Goal: Transaction & Acquisition: Purchase product/service

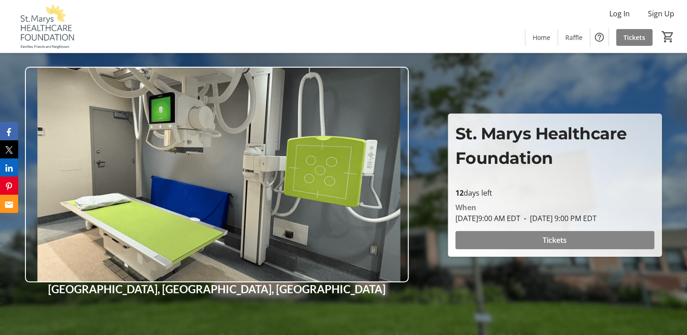
click at [551, 235] on span "Tickets" at bounding box center [554, 240] width 24 height 11
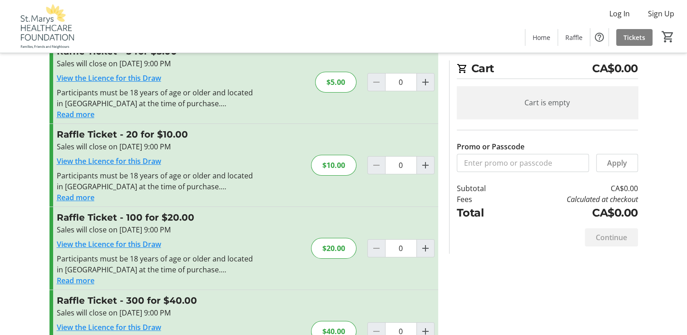
scroll to position [82, 0]
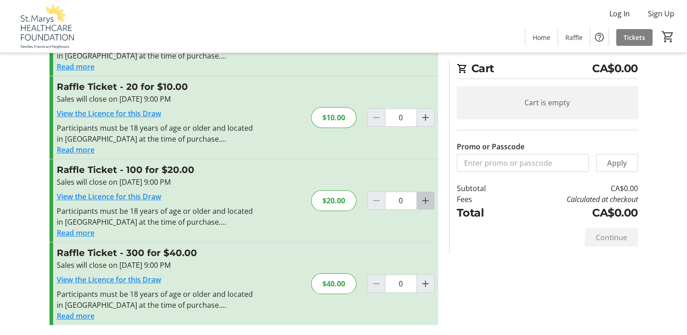
click at [427, 202] on mat-icon "Increment by one" at bounding box center [425, 200] width 11 height 11
type input "1"
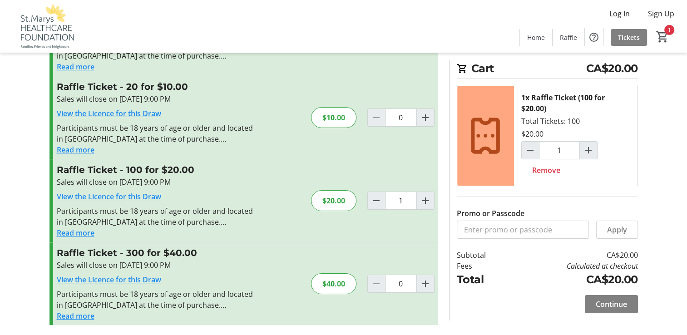
scroll to position [2, 0]
click at [607, 306] on span "Continue" at bounding box center [611, 304] width 31 height 11
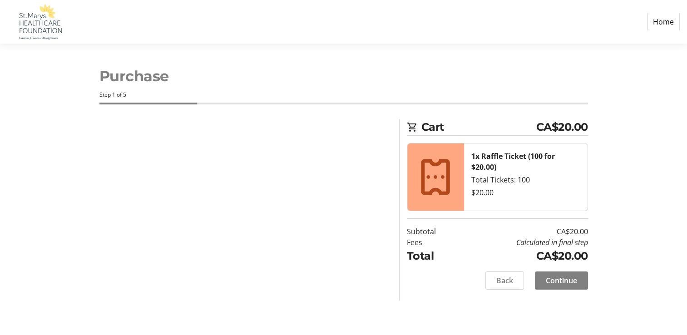
select select "CA"
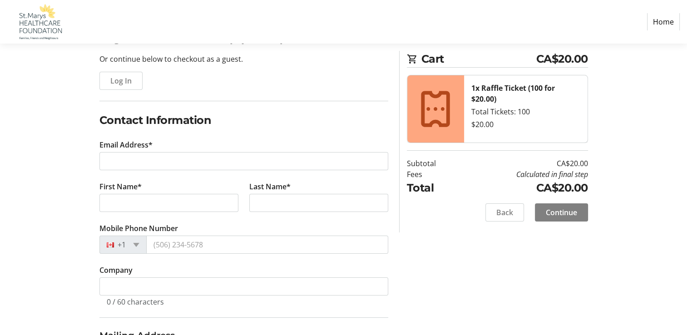
scroll to position [91, 0]
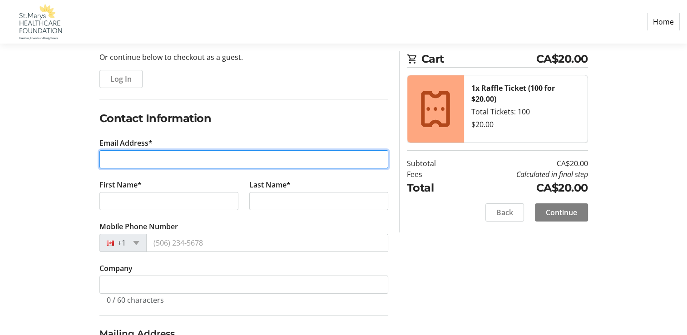
click at [161, 158] on input "Email Address*" at bounding box center [243, 159] width 289 height 18
type input "[EMAIL_ADDRESS][DOMAIN_NAME]"
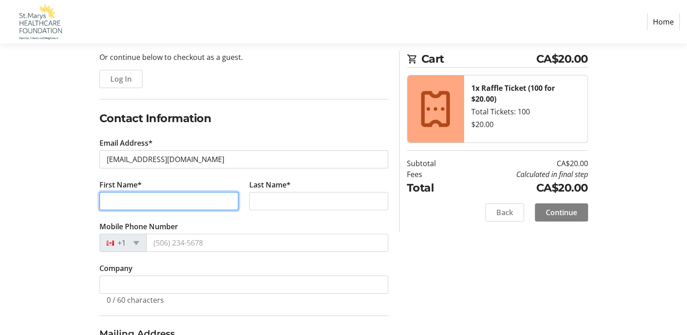
type input "[PERSON_NAME]"
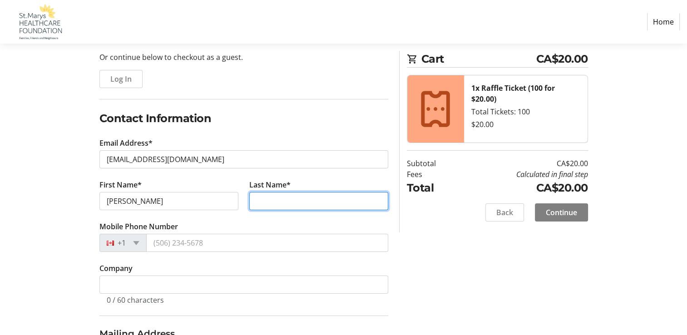
type input "[PERSON_NAME]"
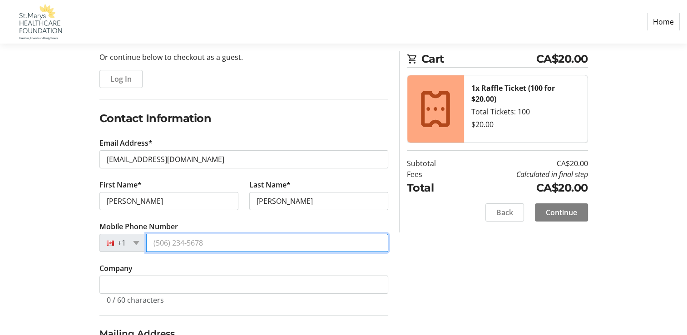
type input "[PHONE_NUMBER]"
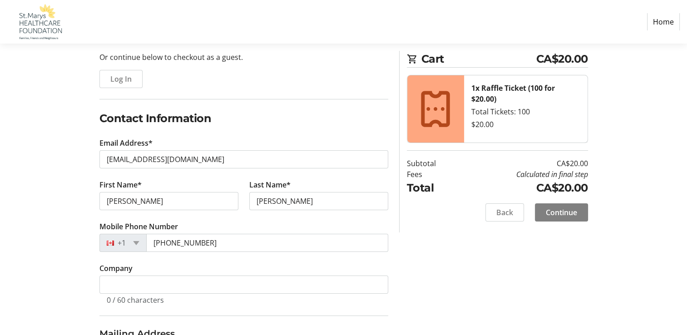
type input "[STREET_ADDRESS]"
type input "Saint Marys"
select select "ON"
type input "N4X 0B5"
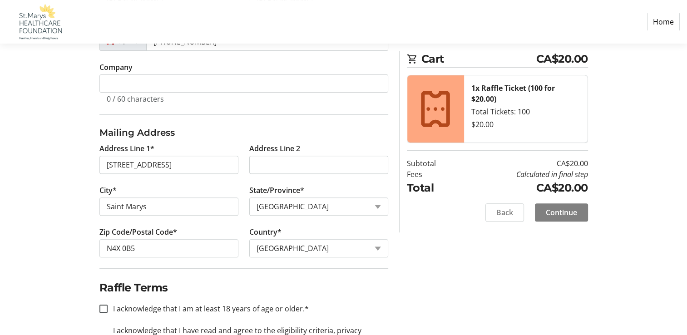
scroll to position [335, 0]
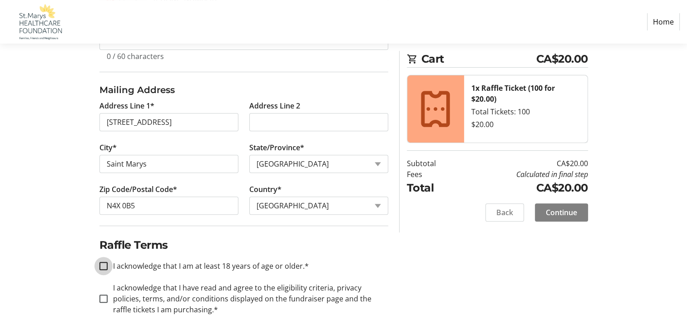
click at [103, 263] on input "I acknowledge that I am at least 18 years of age or older.*" at bounding box center [103, 266] width 8 height 8
checkbox input "true"
click at [105, 299] on input "I acknowledge that I have read and agree to the eligibility criteria, privacy p…" at bounding box center [103, 299] width 8 height 8
checkbox input "true"
click at [566, 214] on span "Continue" at bounding box center [561, 212] width 31 height 11
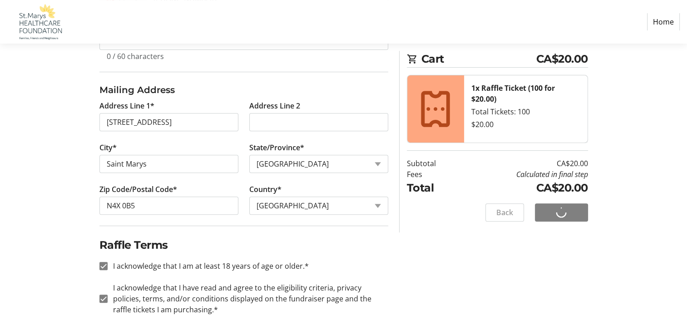
scroll to position [0, 0]
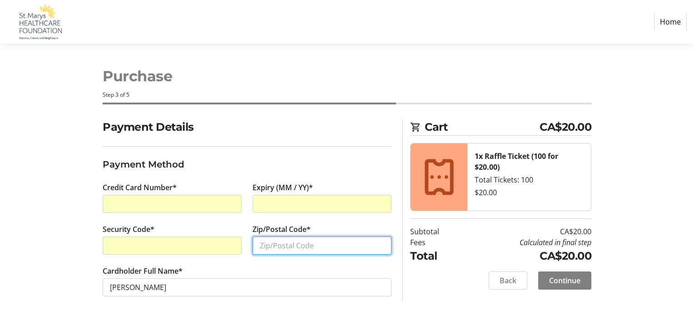
click at [278, 246] on input "Zip/Postal Code*" at bounding box center [321, 246] width 139 height 18
type input "N4X1C1"
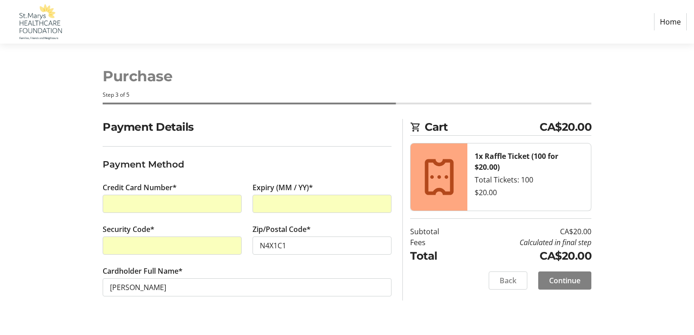
click at [608, 105] on div "Purchase Step 3 of 5" at bounding box center [346, 81] width 599 height 75
click at [573, 281] on span "Continue" at bounding box center [564, 280] width 31 height 11
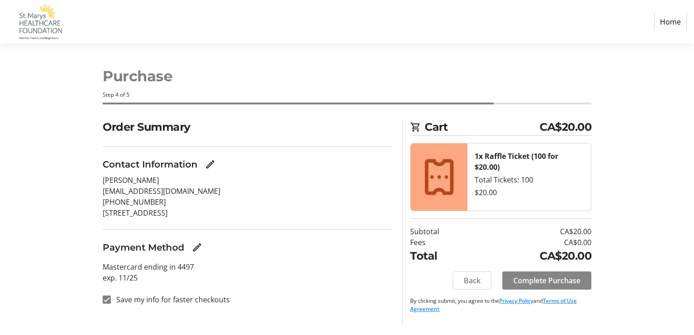
click at [572, 281] on span "Complete Purchase" at bounding box center [546, 280] width 67 height 11
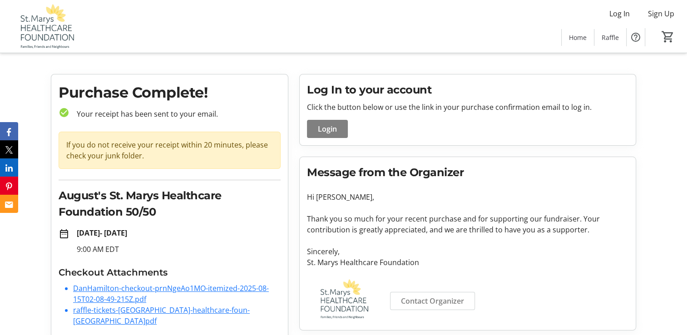
scroll to position [11, 0]
